Goal: Task Accomplishment & Management: Manage account settings

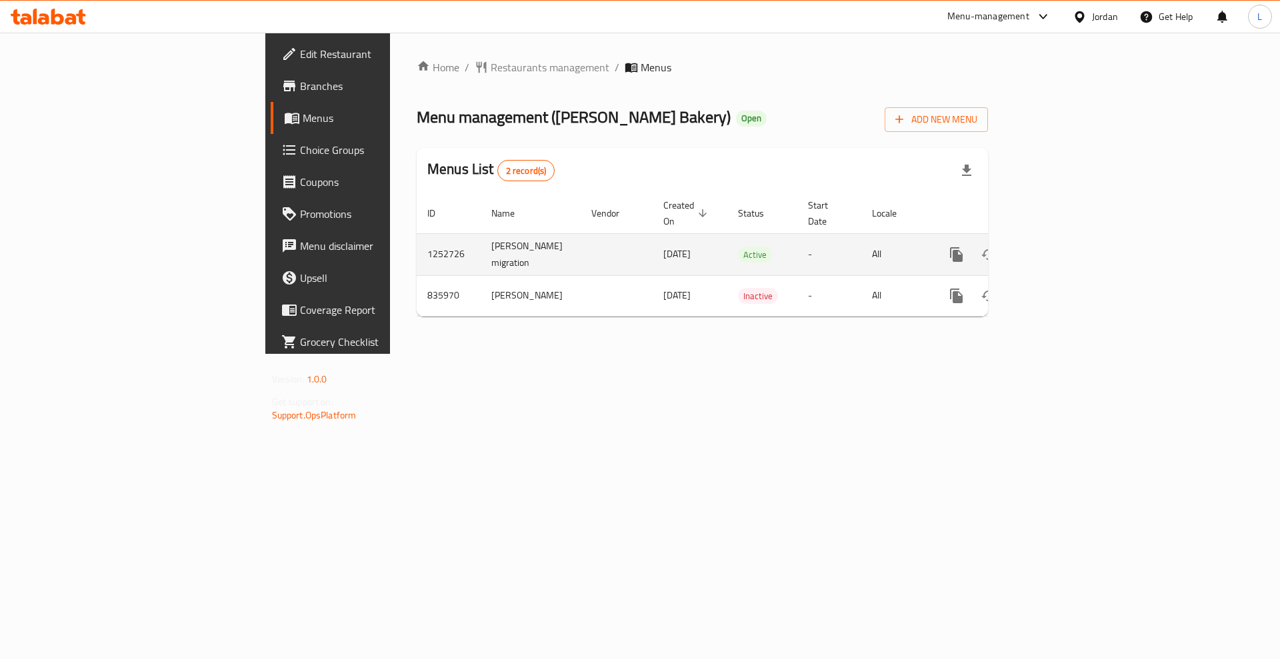
click at [1059, 249] on icon "enhanced table" at bounding box center [1053, 255] width 12 height 12
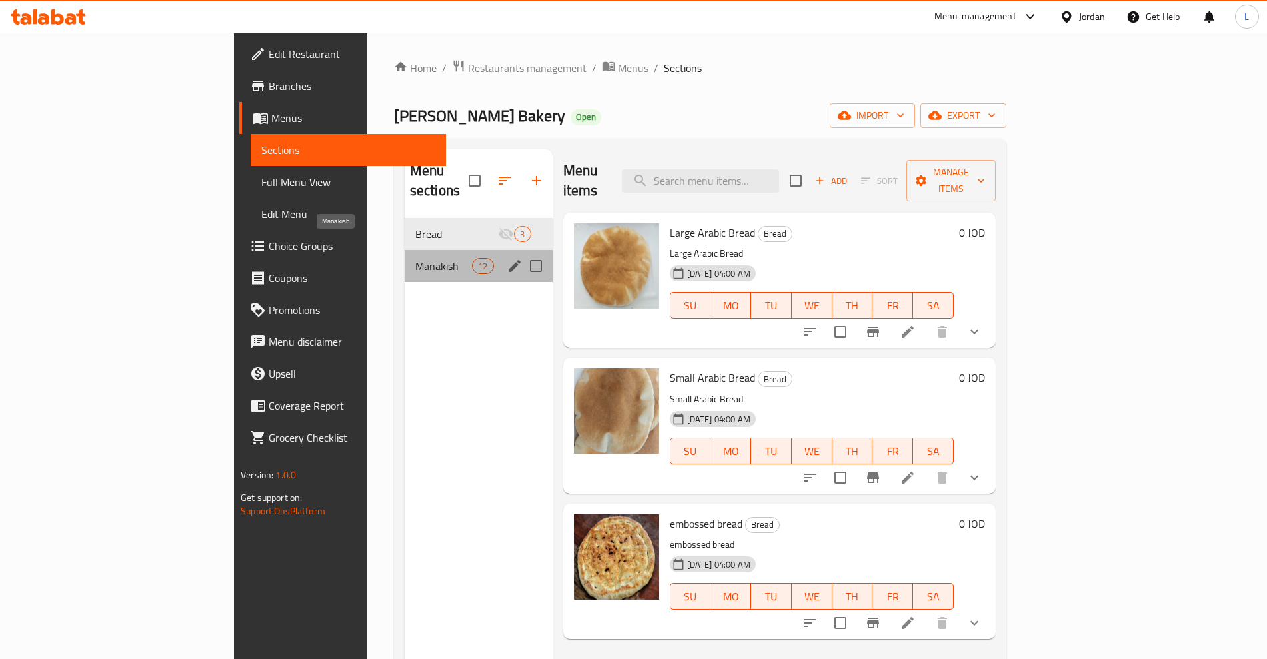
click at [415, 258] on span "Manakish" at bounding box center [443, 266] width 57 height 16
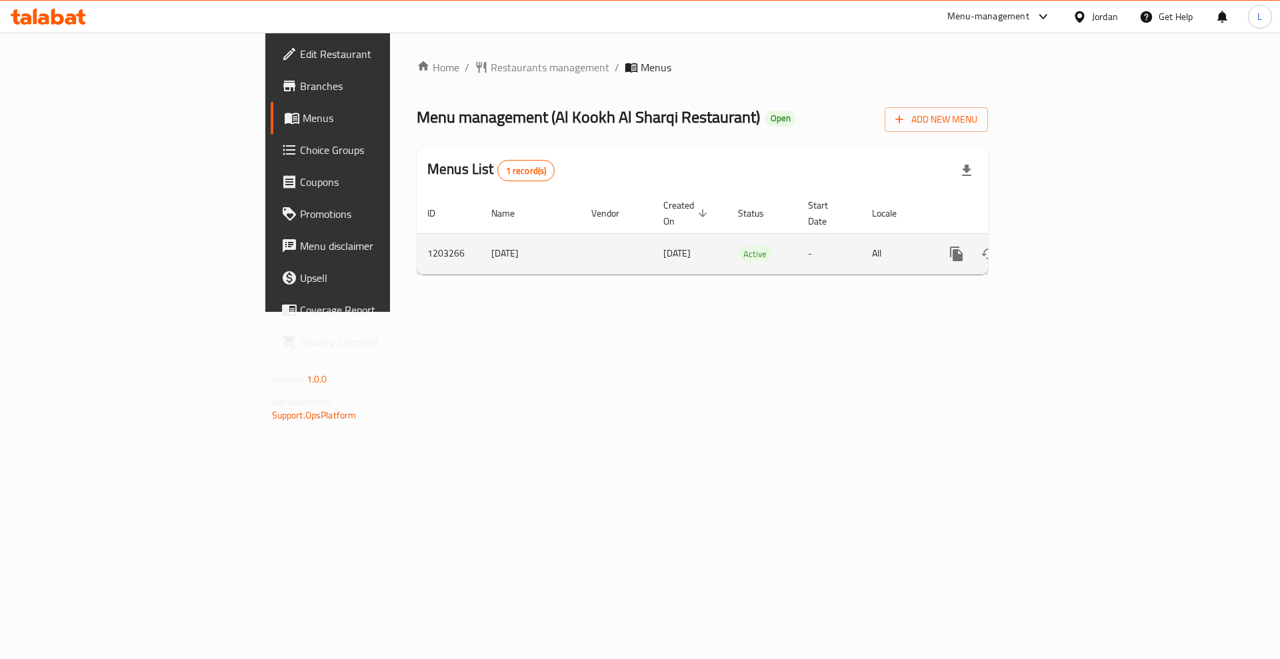
click at [1061, 246] on icon "enhanced table" at bounding box center [1053, 254] width 16 height 16
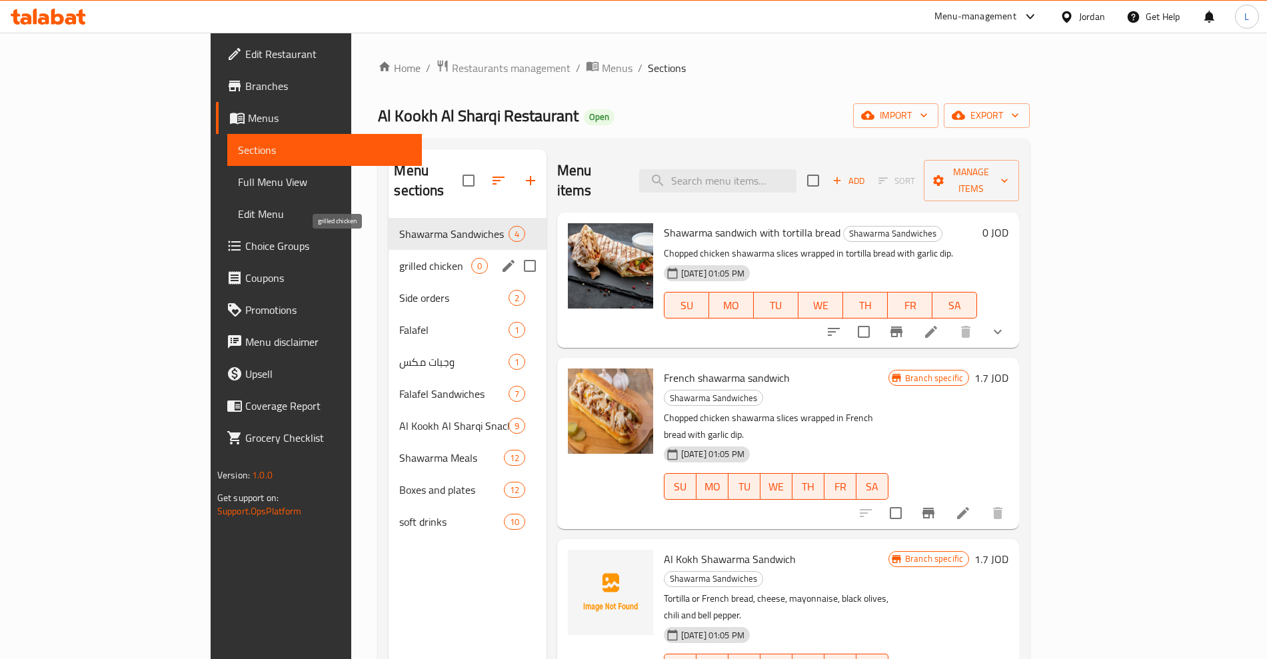
click at [399, 258] on span "grilled chicken" at bounding box center [434, 266] width 71 height 16
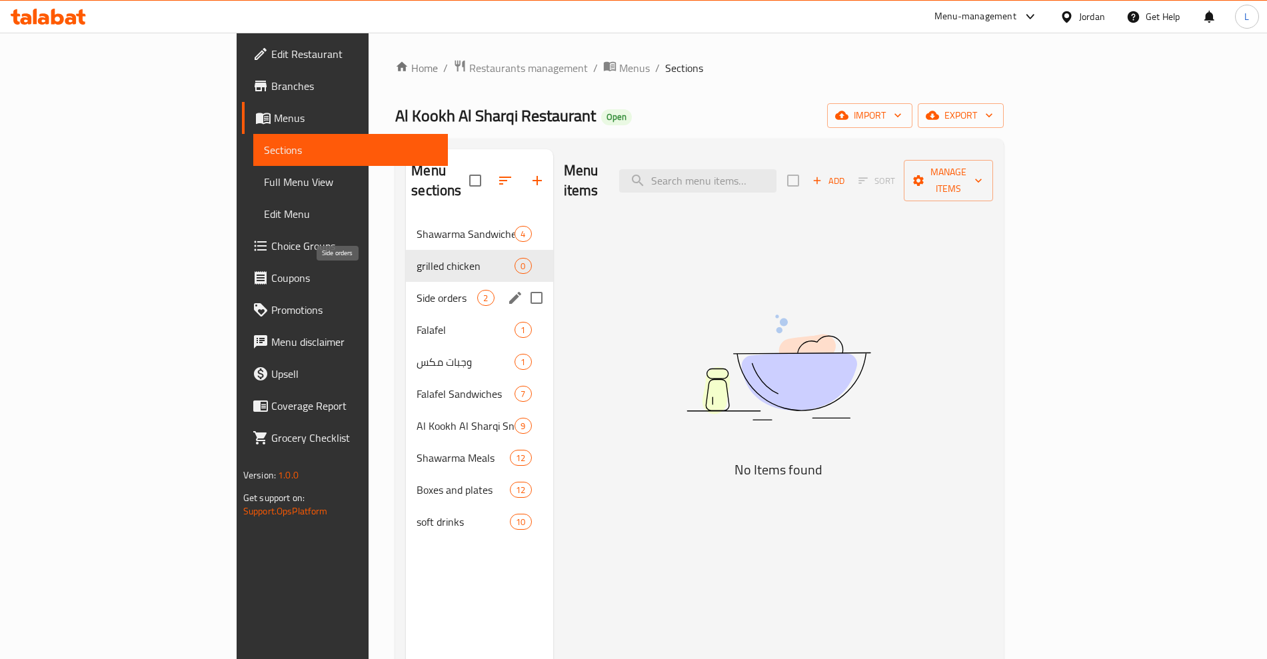
click at [417, 290] on span "Side orders" at bounding box center [447, 298] width 61 height 16
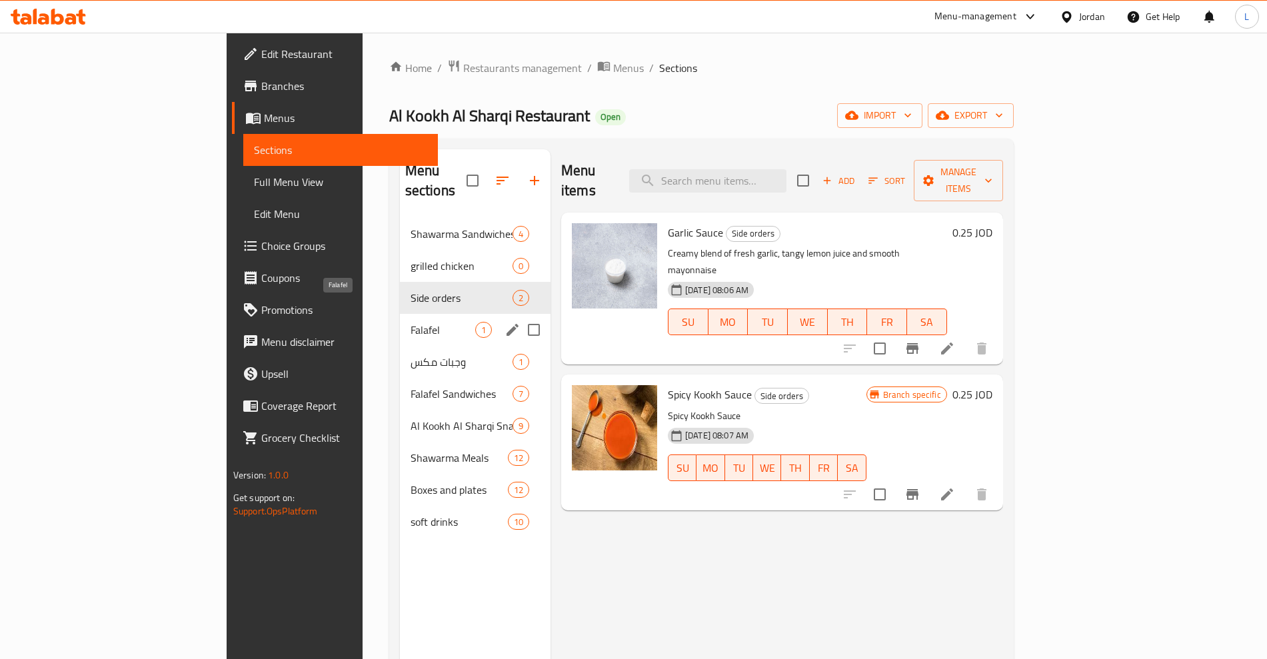
click at [411, 322] on span "Falafel" at bounding box center [443, 330] width 65 height 16
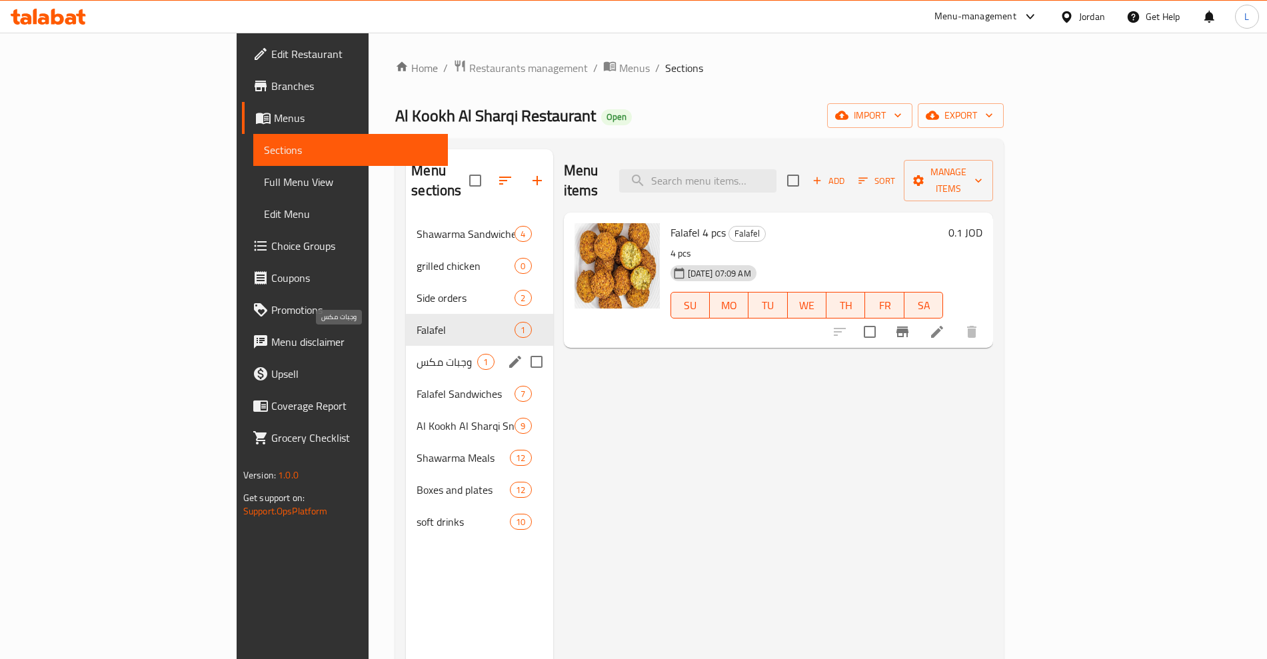
click at [417, 354] on span "وجبات مكس" at bounding box center [447, 362] width 61 height 16
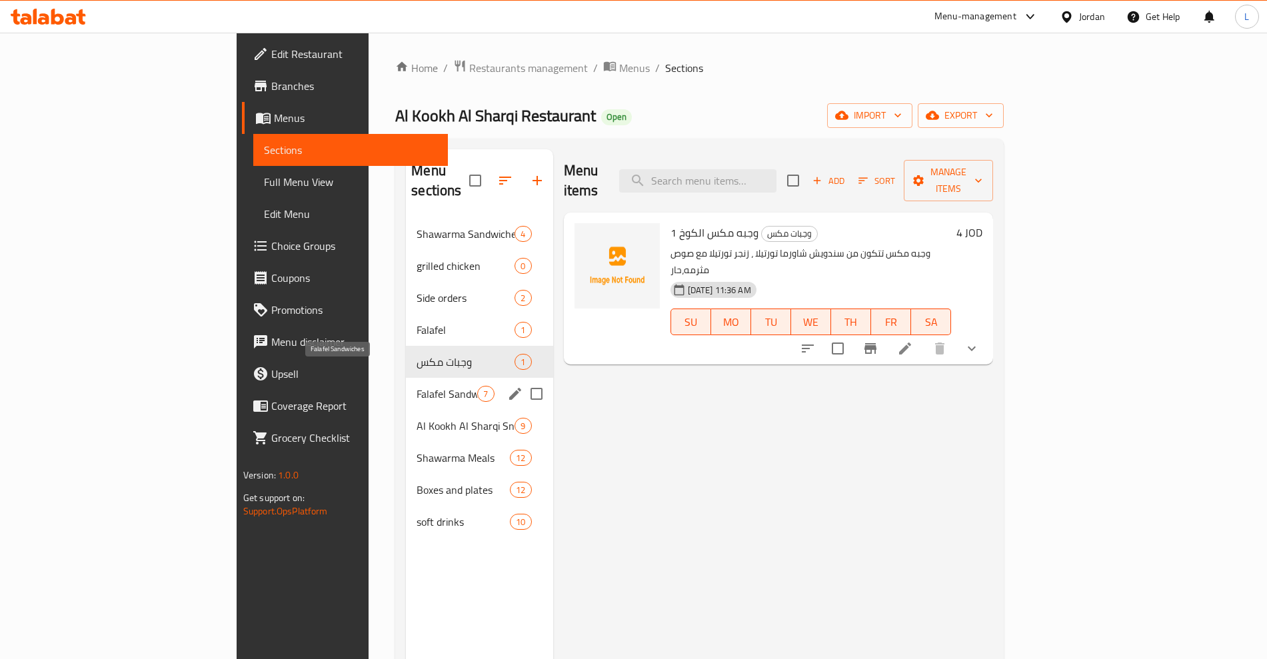
click at [417, 386] on span "Falafel Sandwiches" at bounding box center [447, 394] width 61 height 16
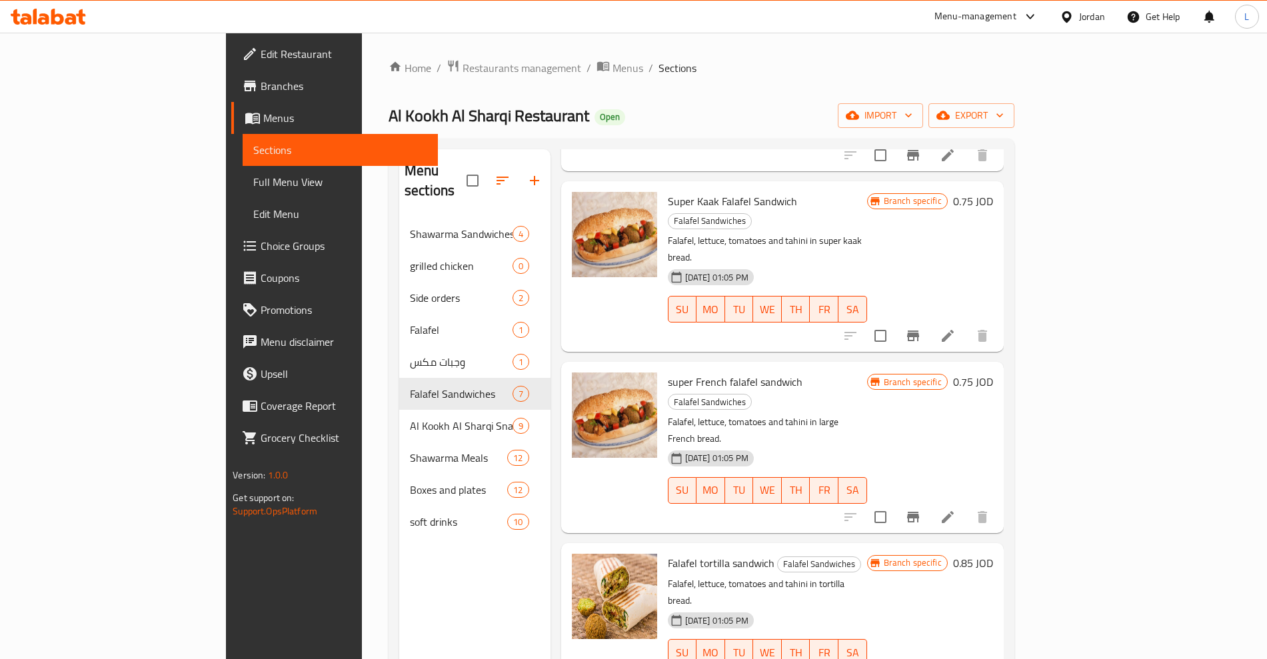
scroll to position [187, 0]
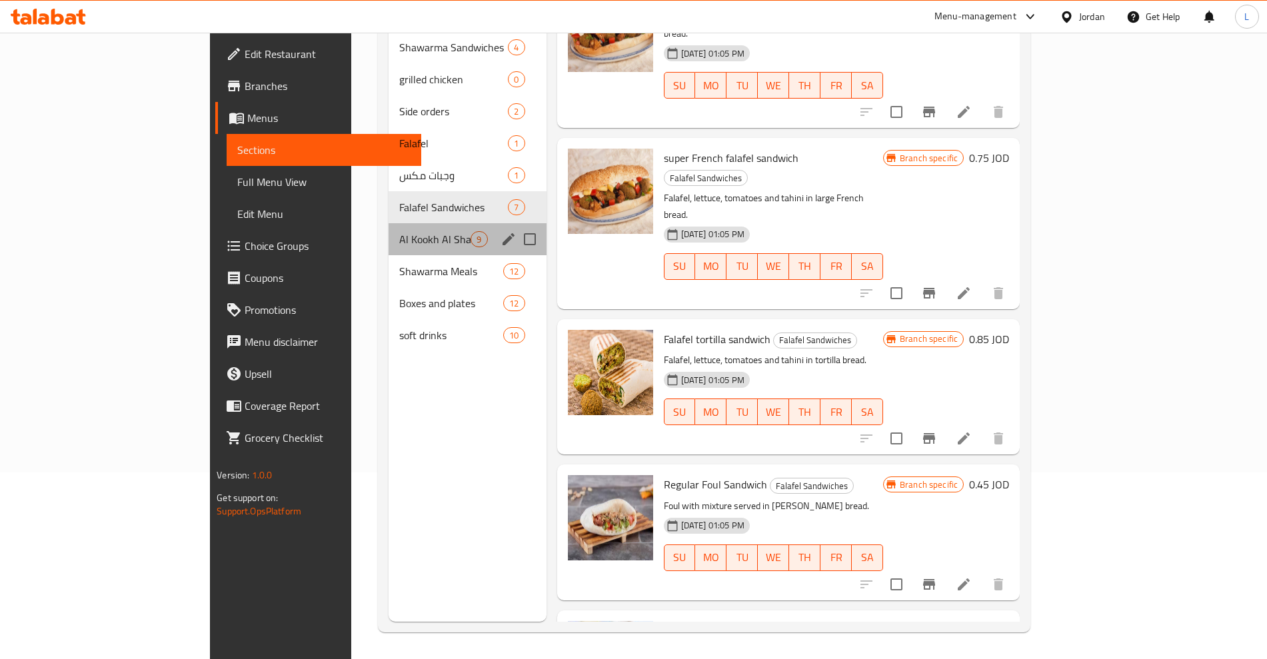
click at [389, 227] on div "Al Kookh Al Sharqi Snacks 9" at bounding box center [468, 239] width 158 height 32
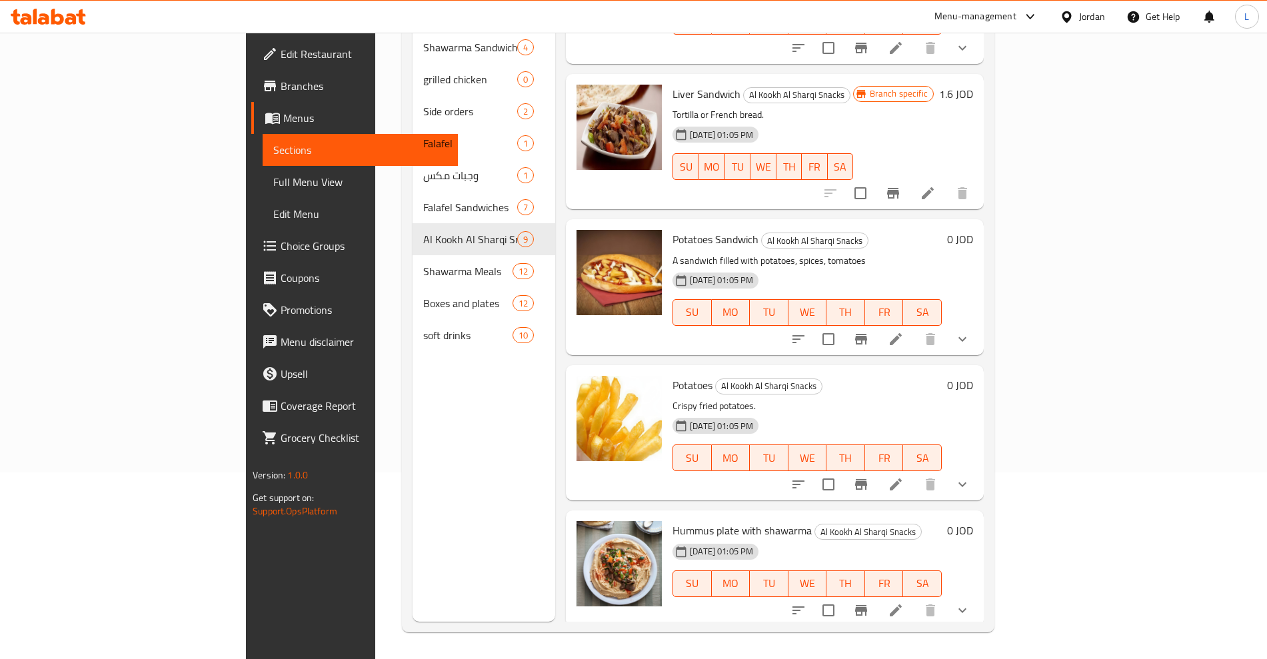
scroll to position [665, 0]
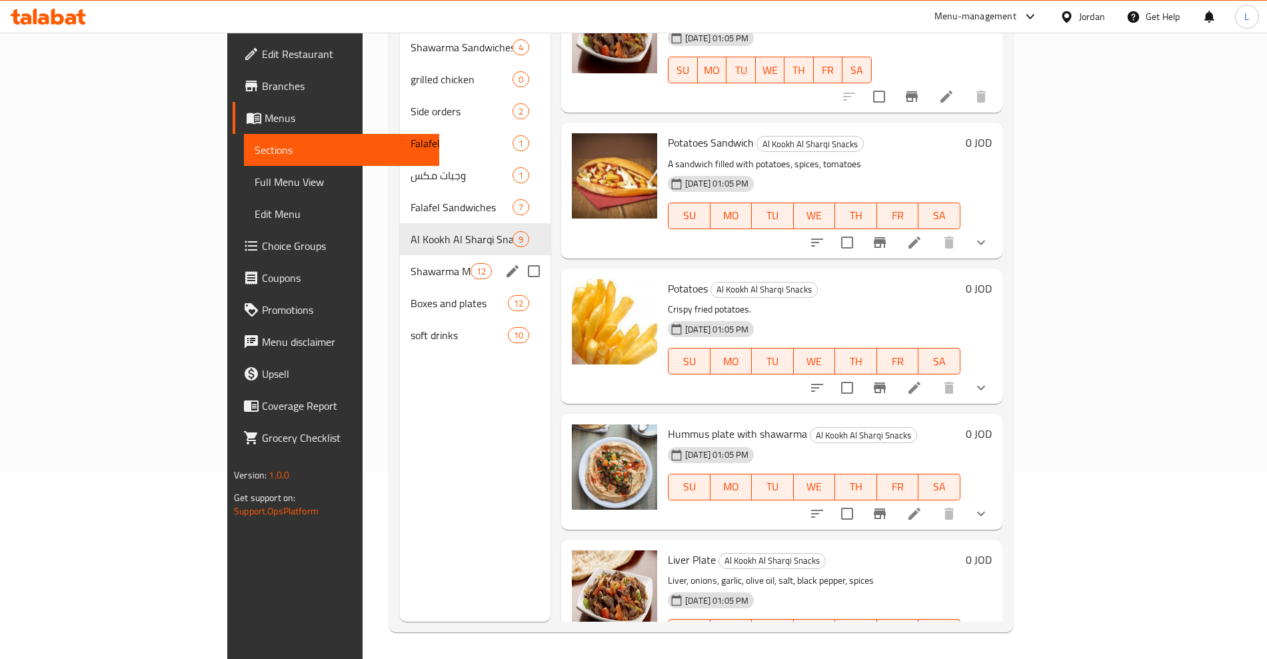
click at [411, 263] on span "Shawarma Meals" at bounding box center [441, 271] width 60 height 16
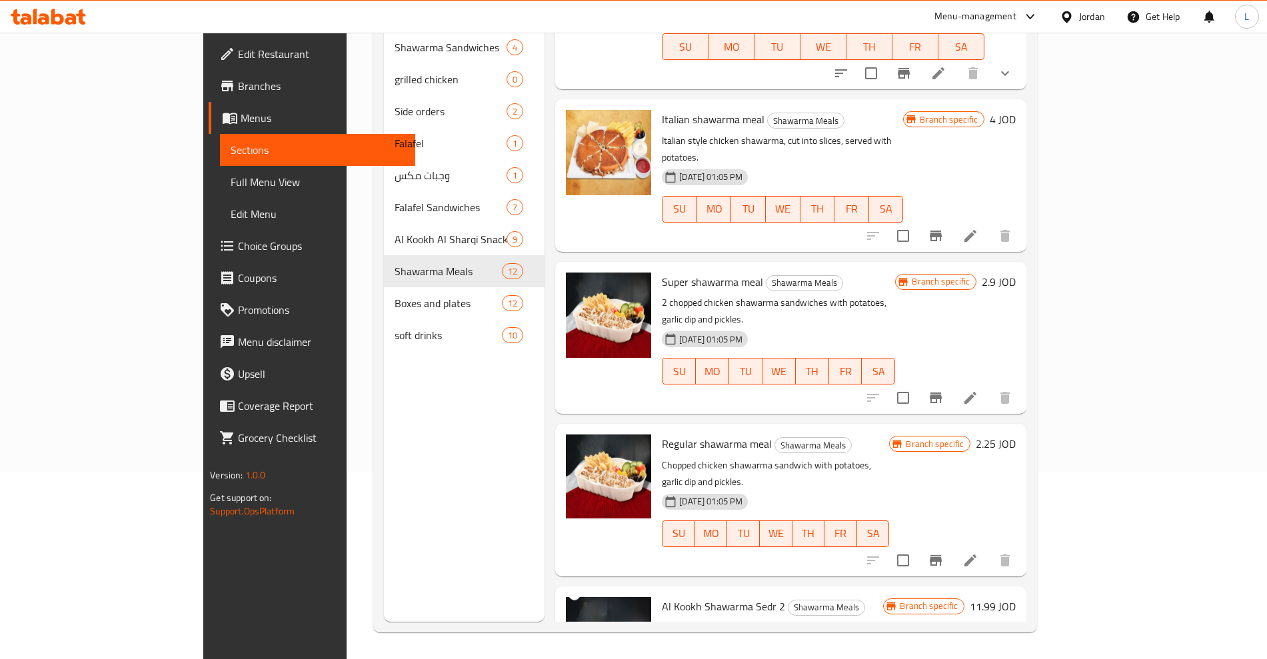
scroll to position [288, 0]
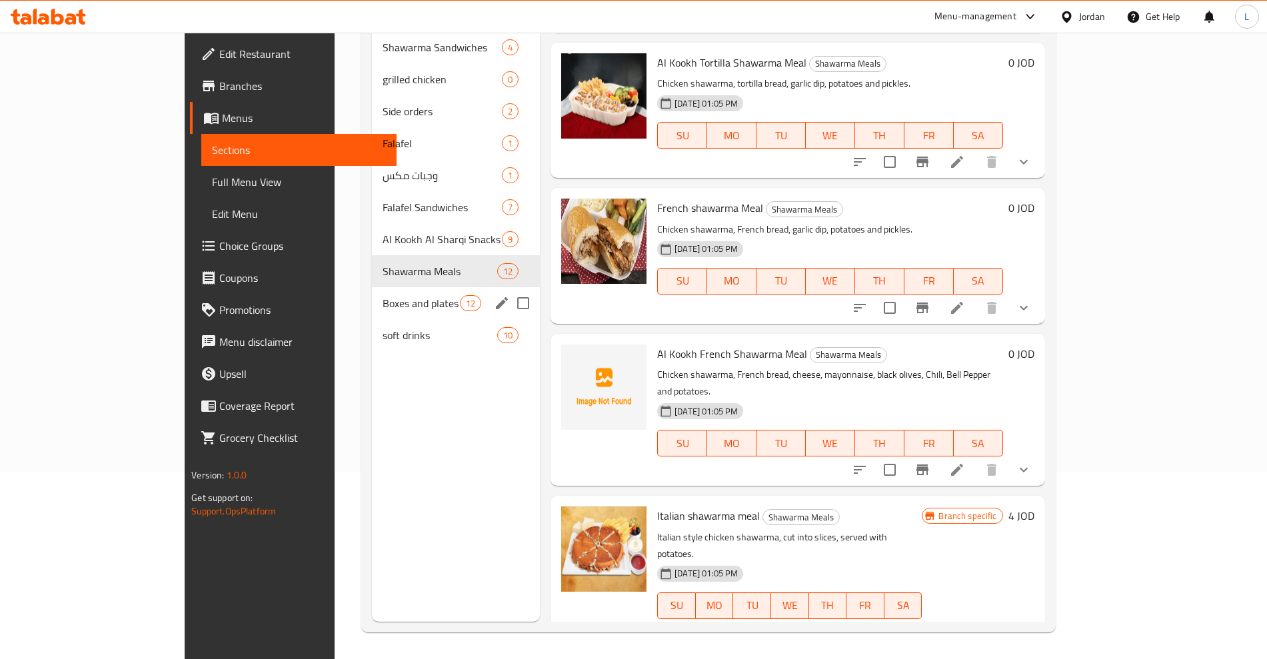
click at [383, 295] on span "Boxes and plates" at bounding box center [421, 303] width 77 height 16
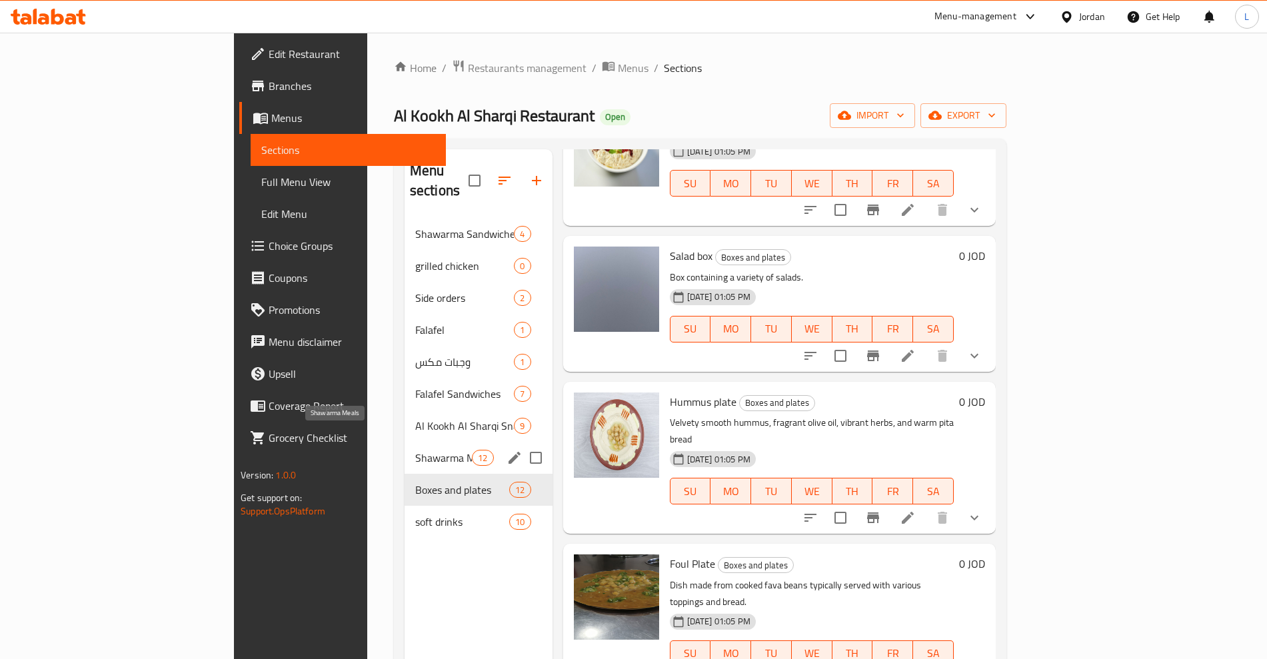
click at [415, 450] on span "Shawarma Meals" at bounding box center [443, 458] width 57 height 16
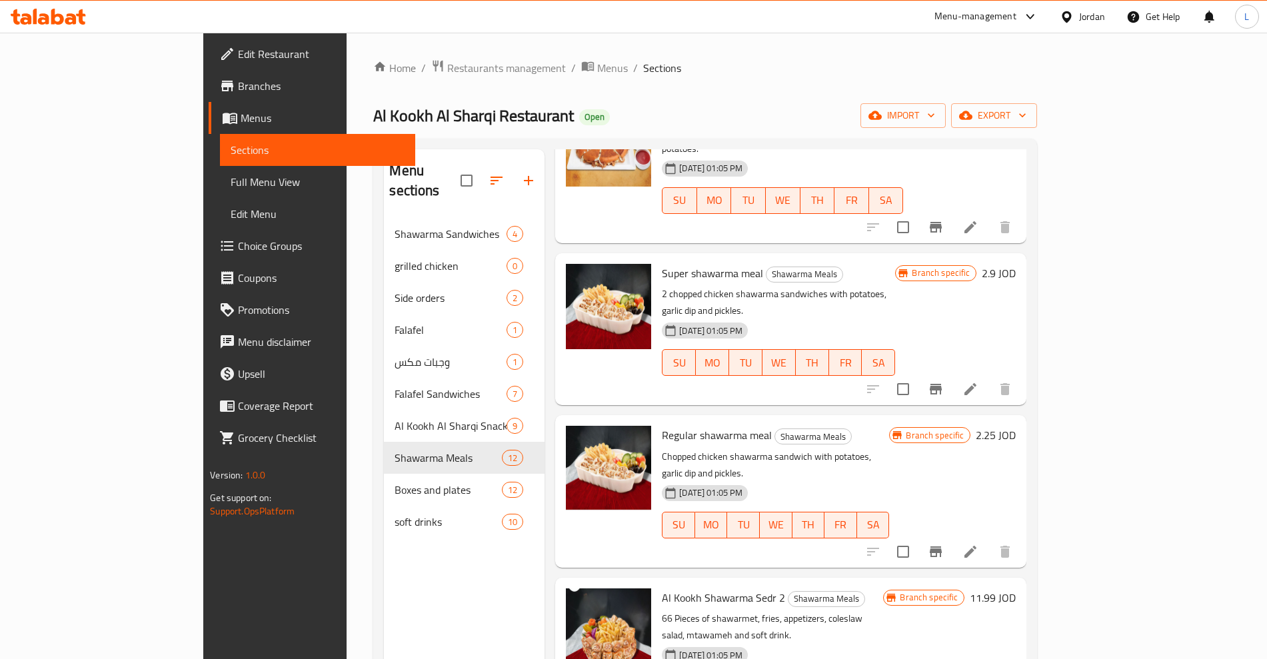
scroll to position [1121, 0]
